Goal: Task Accomplishment & Management: Manage account settings

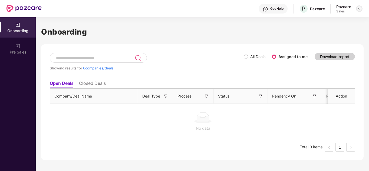
click at [359, 9] on img at bounding box center [359, 8] width 4 height 4
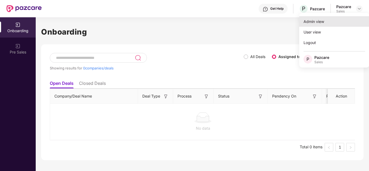
click at [329, 25] on div "Admin view" at bounding box center [334, 21] width 70 height 11
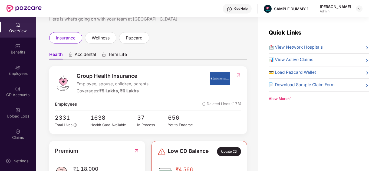
scroll to position [20, 0]
click at [276, 101] on div "View More" at bounding box center [319, 99] width 100 height 6
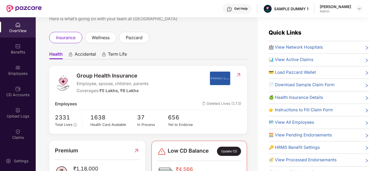
scroll to position [1, 0]
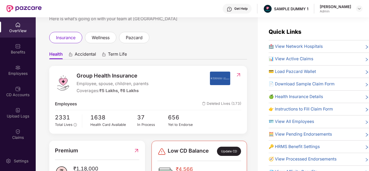
click at [242, 8] on div "Get Help" at bounding box center [240, 8] width 13 height 4
click at [21, 55] on div "Benefits" at bounding box center [18, 49] width 36 height 20
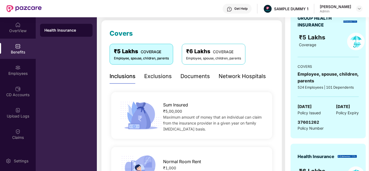
scroll to position [68, 0]
click at [197, 77] on div "Documents" at bounding box center [196, 76] width 30 height 8
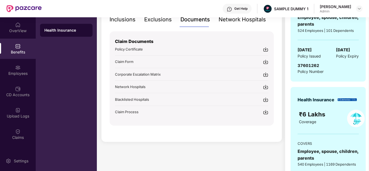
scroll to position [125, 0]
click at [239, 6] on div "Get Help" at bounding box center [240, 8] width 13 height 4
click at [175, 148] on div "₹ 4,566.00 Shared C.D balance view details Covers ₹5 Lakhs COVERAGE Employee, s…" at bounding box center [191, 66] width 181 height 311
click at [24, 68] on div "Employees" at bounding box center [18, 70] width 36 height 20
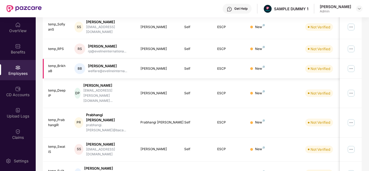
scroll to position [0, 0]
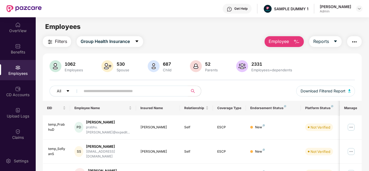
click at [281, 45] on span "Employee" at bounding box center [279, 41] width 20 height 7
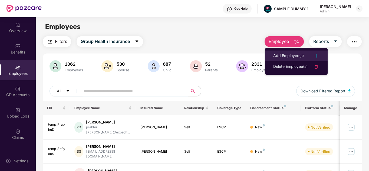
click at [283, 56] on div "Add Employee(s)" at bounding box center [288, 56] width 31 height 6
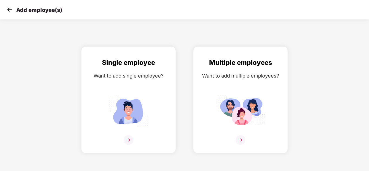
click at [9, 13] on img at bounding box center [9, 10] width 8 height 8
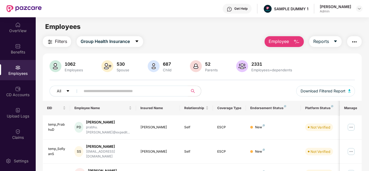
click at [288, 39] on span "Employee" at bounding box center [279, 41] width 20 height 7
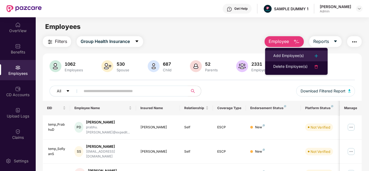
click at [281, 54] on div "Add Employee(s)" at bounding box center [288, 56] width 31 height 6
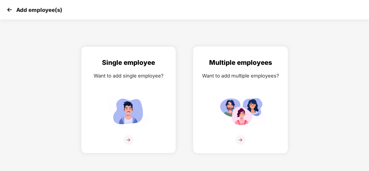
click at [233, 104] on img at bounding box center [240, 111] width 49 height 34
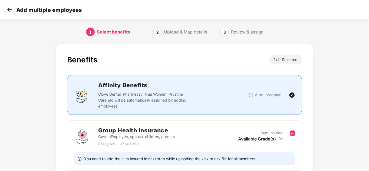
click at [11, 12] on img at bounding box center [9, 10] width 8 height 8
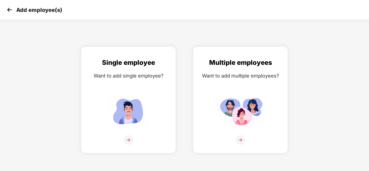
click at [11, 12] on img at bounding box center [9, 10] width 8 height 8
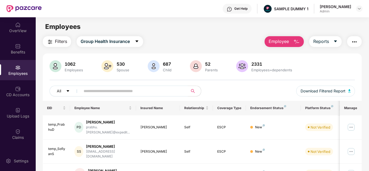
click at [53, 39] on img "button" at bounding box center [50, 42] width 6 height 6
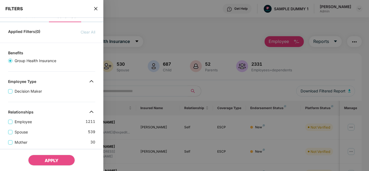
scroll to position [7, 0]
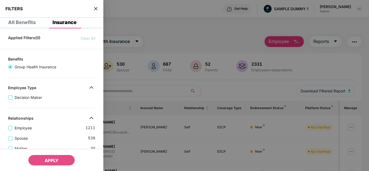
click at [96, 9] on icon "close" at bounding box center [95, 8] width 3 height 3
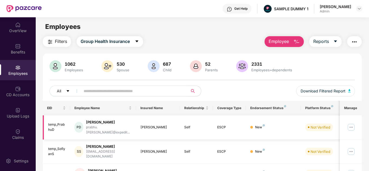
click at [355, 125] on img at bounding box center [351, 127] width 9 height 9
click at [339, 43] on button "Reports" at bounding box center [325, 41] width 32 height 11
click at [357, 43] on img "button" at bounding box center [354, 42] width 6 height 6
click at [226, 34] on main "Employees Filters Group Health Insurance Employee Reports 1062 Employees 530 Sp…" at bounding box center [202, 102] width 333 height 171
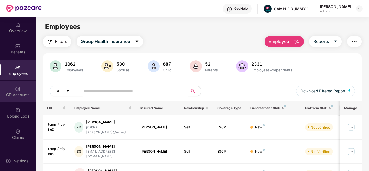
click at [16, 97] on div "CD Accounts" at bounding box center [18, 94] width 36 height 5
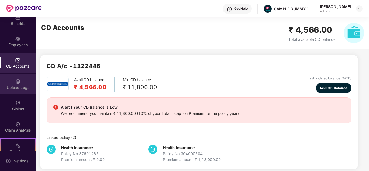
scroll to position [30, 0]
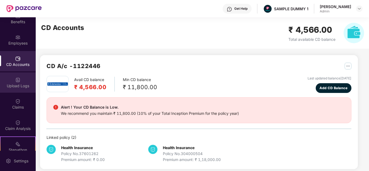
click at [22, 105] on div "Claims" at bounding box center [18, 107] width 36 height 5
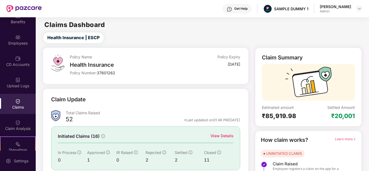
scroll to position [41, 0]
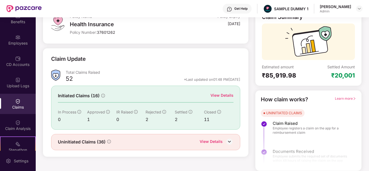
click at [220, 97] on div "View Details" at bounding box center [222, 96] width 23 height 6
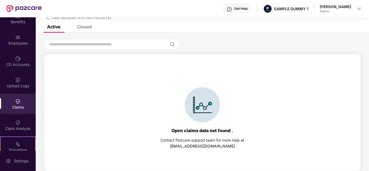
scroll to position [0, 0]
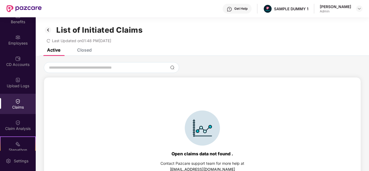
click at [85, 54] on div "Closed" at bounding box center [80, 50] width 23 height 12
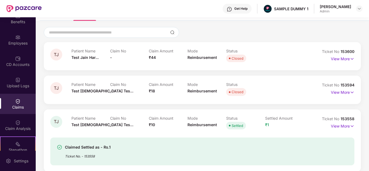
scroll to position [35, 0]
click at [342, 59] on p "View More" at bounding box center [343, 57] width 24 height 7
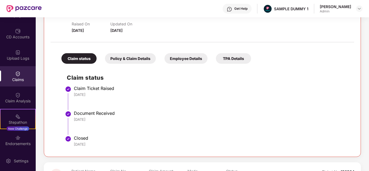
scroll to position [58, 0]
click at [17, 98] on div "Claim Analysis" at bounding box center [18, 100] width 36 height 5
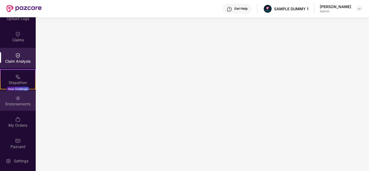
scroll to position [102, 0]
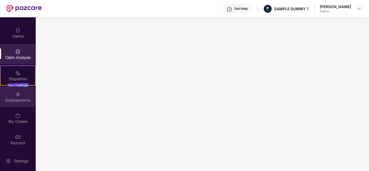
click at [19, 97] on img at bounding box center [17, 94] width 5 height 5
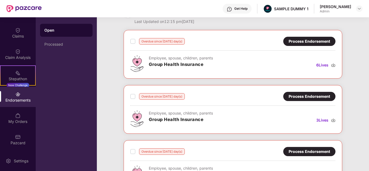
scroll to position [17, 0]
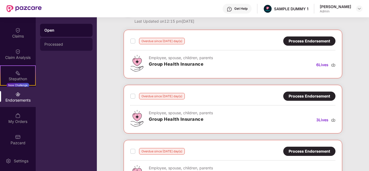
click at [64, 44] on div "Processed" at bounding box center [66, 44] width 44 height 4
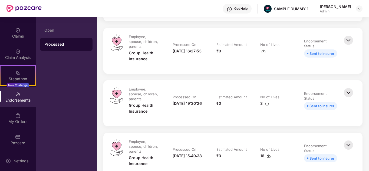
scroll to position [113, 0]
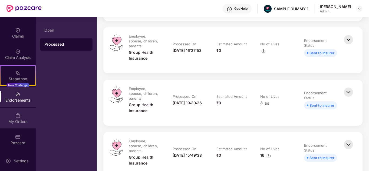
click at [23, 119] on div "My Orders" at bounding box center [18, 118] width 36 height 20
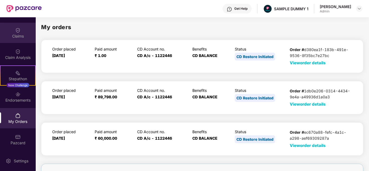
scroll to position [0, 0]
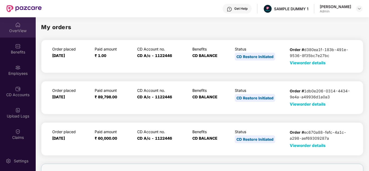
click at [18, 33] on div "OverView" at bounding box center [18, 30] width 36 height 5
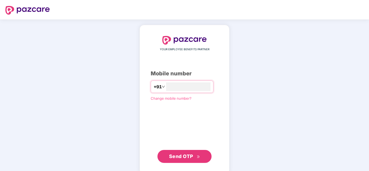
type input "**********"
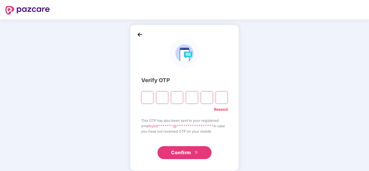
type input "*"
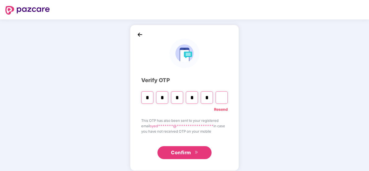
type input "*"
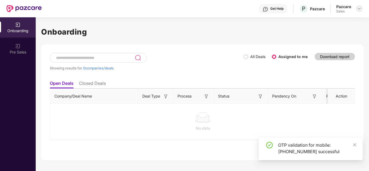
click at [361, 9] on header "Get Help P Pazcare Pazcare Sales" at bounding box center [184, 8] width 369 height 17
click at [361, 9] on img at bounding box center [359, 8] width 4 height 4
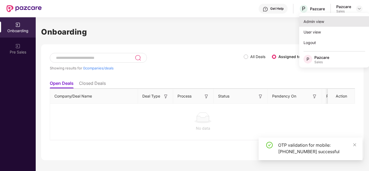
click at [328, 25] on div "Admin view" at bounding box center [334, 21] width 70 height 11
